Goal: Task Accomplishment & Management: Complete application form

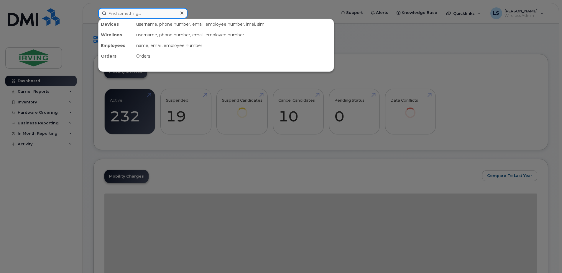
click at [160, 16] on input at bounding box center [142, 13] width 89 height 11
paste input "299391"
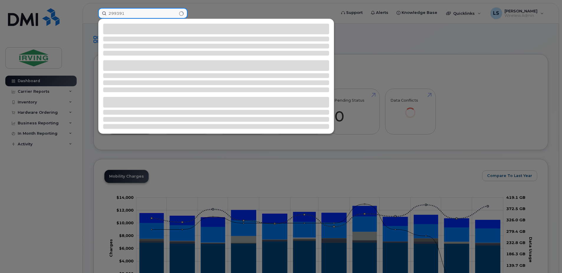
type input "299391"
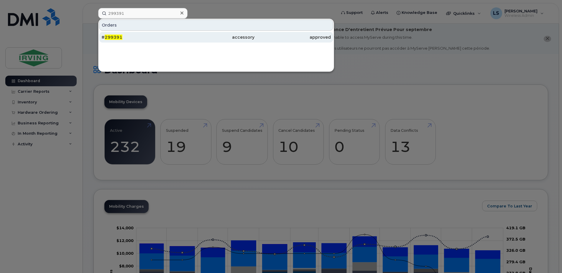
click at [184, 40] on div "accessory" at bounding box center [216, 37] width 76 height 6
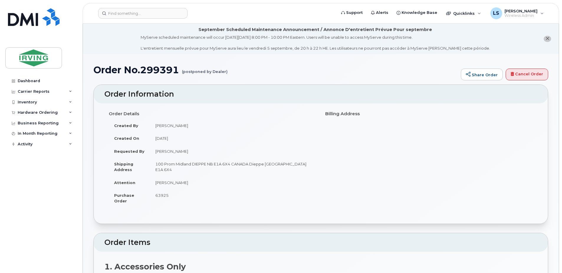
click at [446, 155] on div "Order Details Created By Poirier, Robert Created On August 27, 2025 Requested B…" at bounding box center [320, 161] width 433 height 104
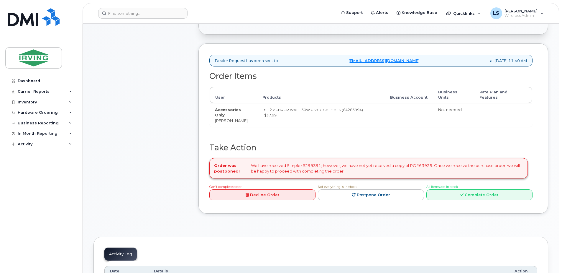
scroll to position [206, 0]
click at [476, 189] on link "Complete Order" at bounding box center [479, 194] width 106 height 11
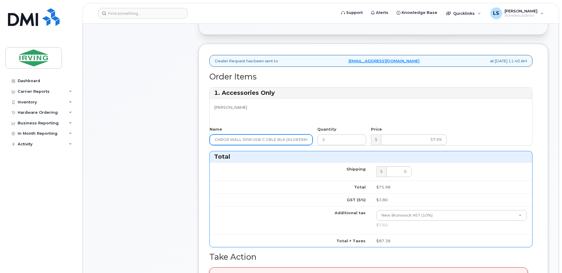
click at [276, 142] on input "CHRGR WALL 30W USB-C CBLE BLK (64283994)" at bounding box center [261, 139] width 103 height 11
click at [296, 140] on input "CHRGR WALL 30W USB-C CBLE BLK (64283994)" at bounding box center [261, 139] width 103 height 11
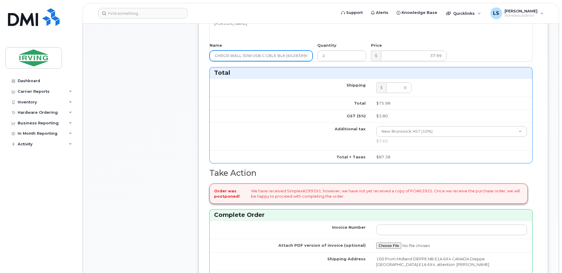
scroll to position [344, 0]
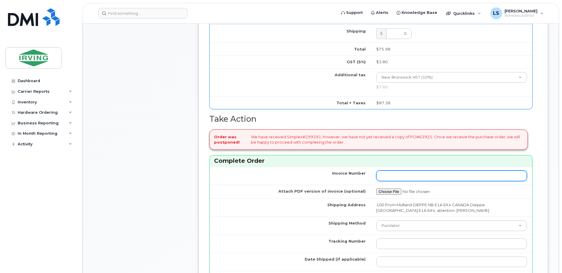
click at [422, 174] on input "Invoice Number" at bounding box center [451, 175] width 151 height 11
paste input "26202312"
type input "26202312 SO"
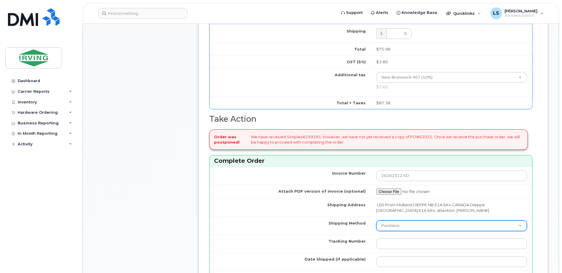
click at [520, 224] on select "Purolator UPS FedEx Canada Post Courier Other Drop Off Pick Up" at bounding box center [451, 225] width 151 height 11
select select "Courier"
click at [376, 220] on select "Purolator UPS FedEx Canada Post Courier Other Drop Off Pick Up" at bounding box center [451, 225] width 151 height 11
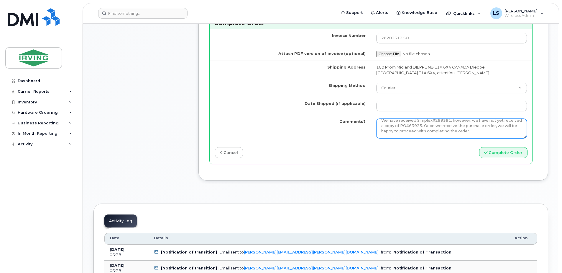
scroll to position [0, 0]
drag, startPoint x: 484, startPoint y: 132, endPoint x: 357, endPoint y: 115, distance: 128.6
click at [357, 115] on tr "Comments? We have received Simplex#299391; however, we have not yet received a …" at bounding box center [371, 128] width 323 height 27
paste textarea "26202312"
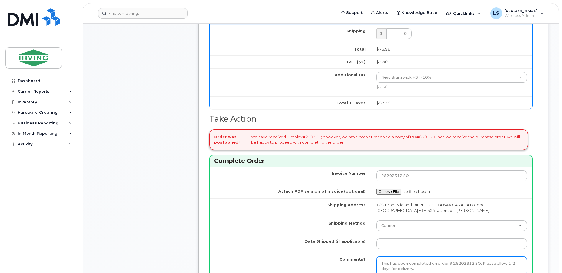
scroll to position [413, 0]
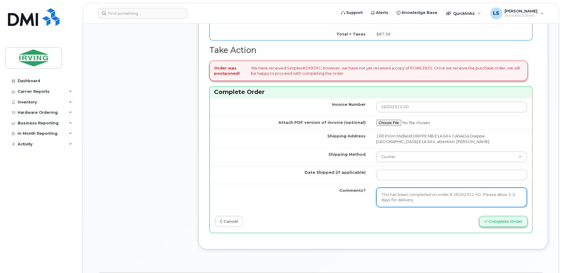
type textarea "This has been completed on order # 26202312 SO. Please allow 1-2 days for deliv…"
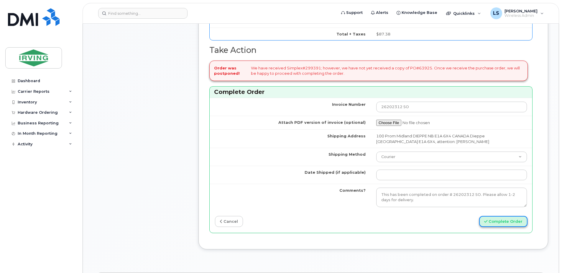
click at [495, 222] on button "Complete Order" at bounding box center [503, 221] width 48 height 11
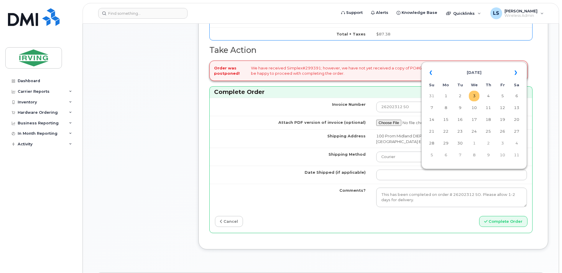
click at [475, 93] on td "3" at bounding box center [474, 96] width 11 height 11
type input "[DATE]"
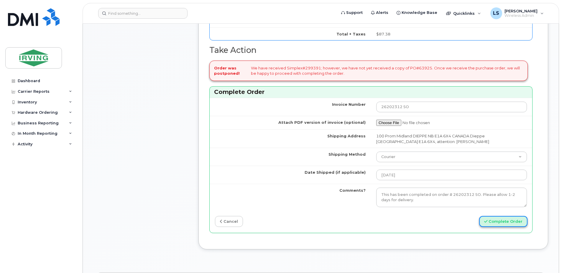
click at [499, 220] on button "Complete Order" at bounding box center [503, 221] width 48 height 11
